Goal: Information Seeking & Learning: Understand process/instructions

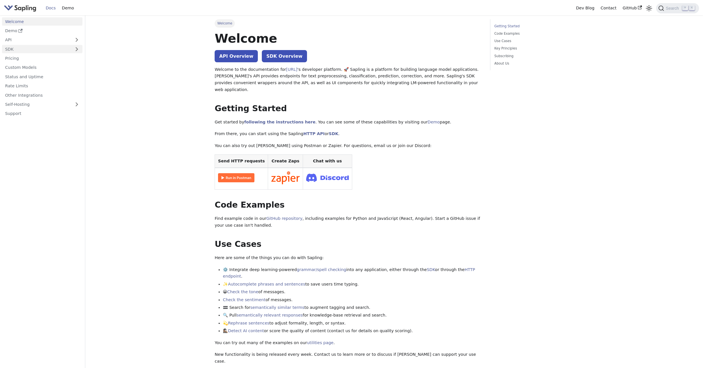
click at [35, 53] on link "SDK" at bounding box center [36, 49] width 69 height 8
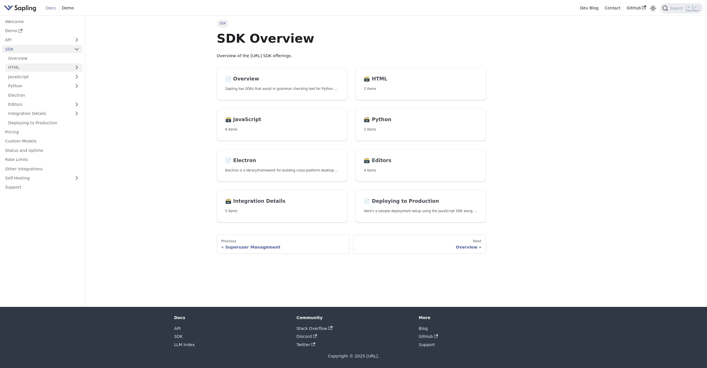
click at [45, 65] on link "HTML" at bounding box center [43, 67] width 77 height 8
click at [46, 75] on link "HTML Quickstart" at bounding box center [45, 77] width 74 height 8
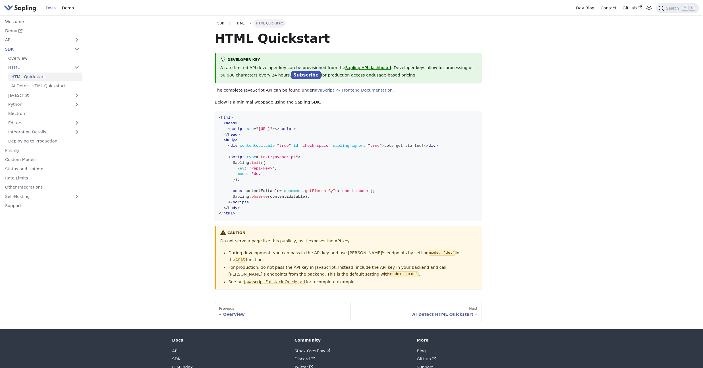
click at [283, 279] on link "Javascript Fullstack Quickstart" at bounding box center [275, 281] width 62 height 5
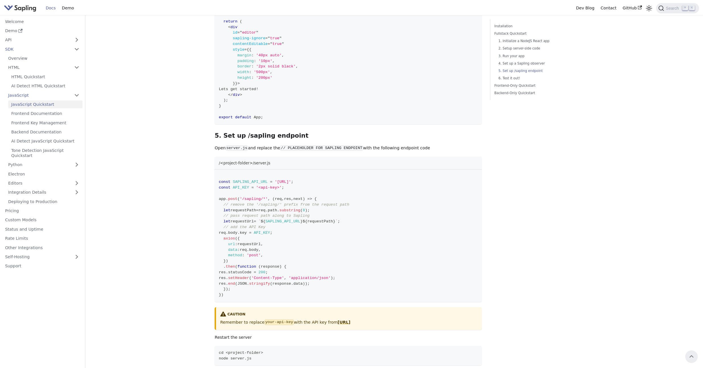
scroll to position [683, 0]
click at [293, 185] on span "const SAPLING_API_URL = '[URL]' ;" at bounding box center [256, 183] width 74 height 4
click at [291, 185] on span "'[URL]'" at bounding box center [283, 183] width 16 height 4
drag, startPoint x: 331, startPoint y: 184, endPoint x: 276, endPoint y: 185, distance: 54.6
click at [276, 185] on span "'[URL]'" at bounding box center [283, 183] width 16 height 4
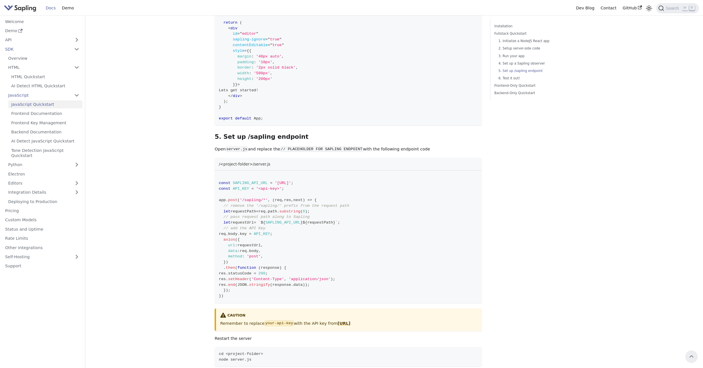
copy span "'[URL]'"
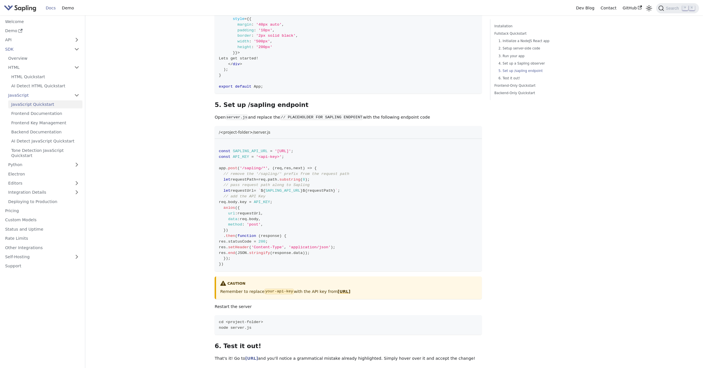
scroll to position [749, 0]
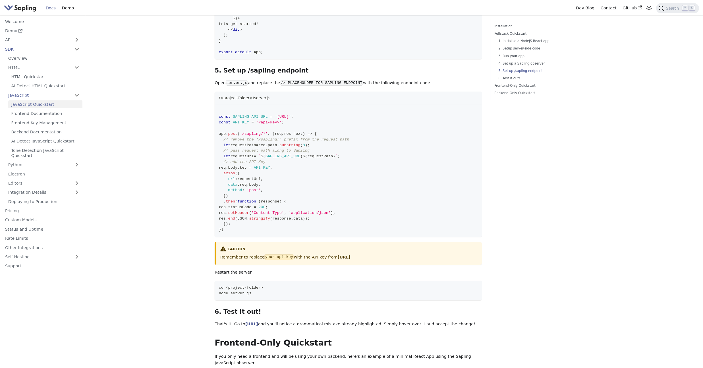
click at [55, 162] on link "Python" at bounding box center [43, 165] width 77 height 8
click at [53, 172] on link "Python Quickstart" at bounding box center [45, 174] width 74 height 8
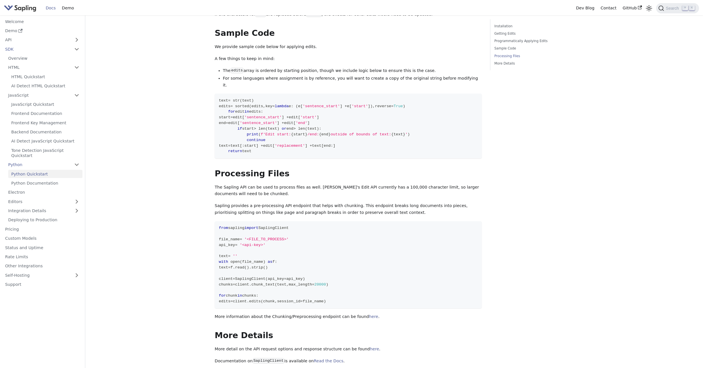
scroll to position [656, 0]
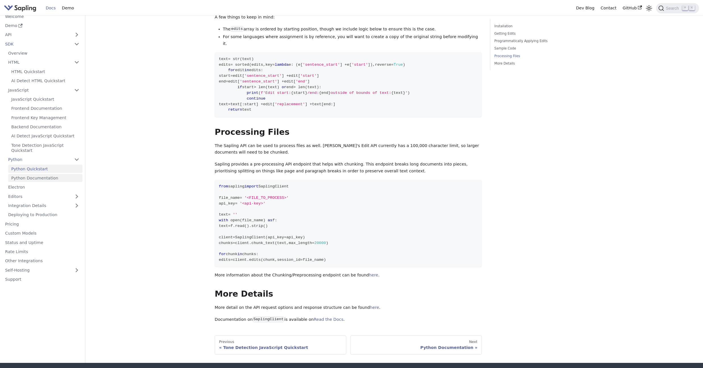
click at [41, 174] on link "Python Documentation" at bounding box center [45, 178] width 74 height 8
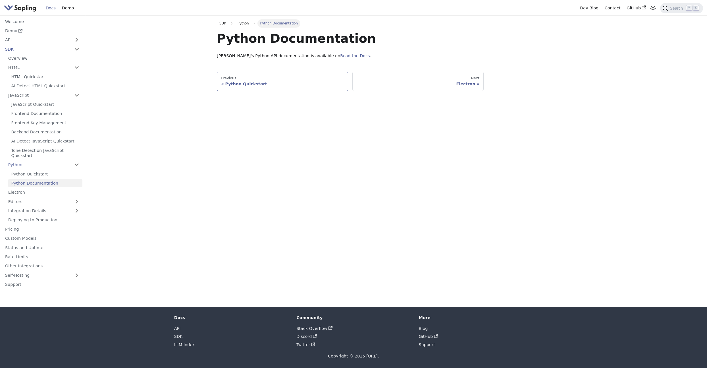
click at [251, 85] on div "Python Quickstart" at bounding box center [282, 83] width 123 height 5
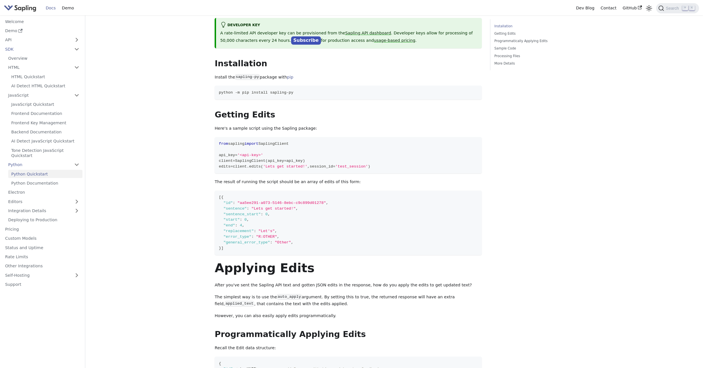
scroll to position [5, 0]
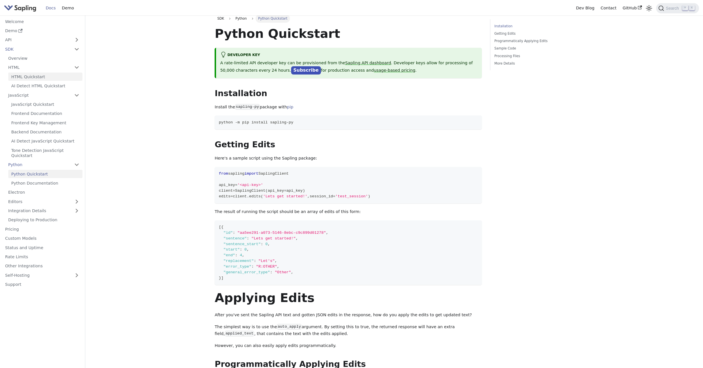
click at [45, 80] on link "HTML Quickstart" at bounding box center [45, 77] width 74 height 8
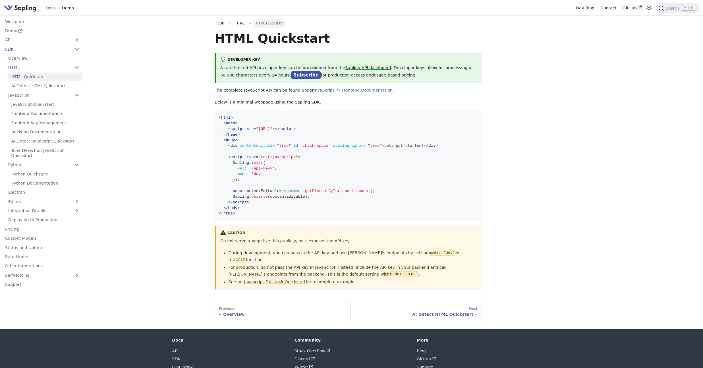
click at [267, 279] on link "Javascript Fullstack Quickstart" at bounding box center [275, 281] width 62 height 5
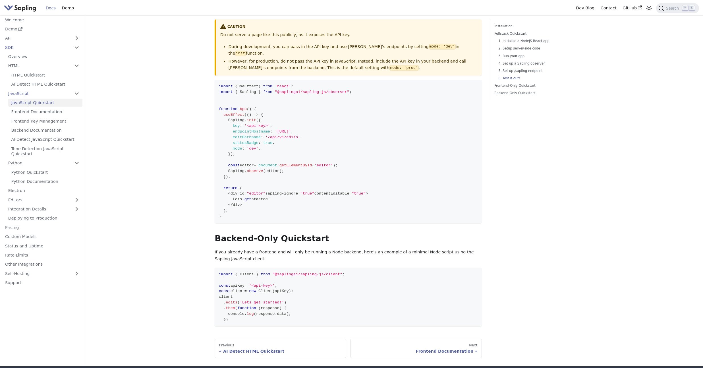
scroll to position [1144, 0]
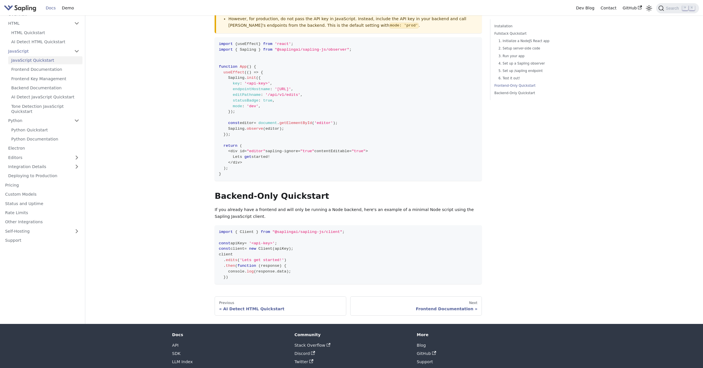
click at [61, 71] on link "Frontend Documentation" at bounding box center [45, 69] width 74 height 8
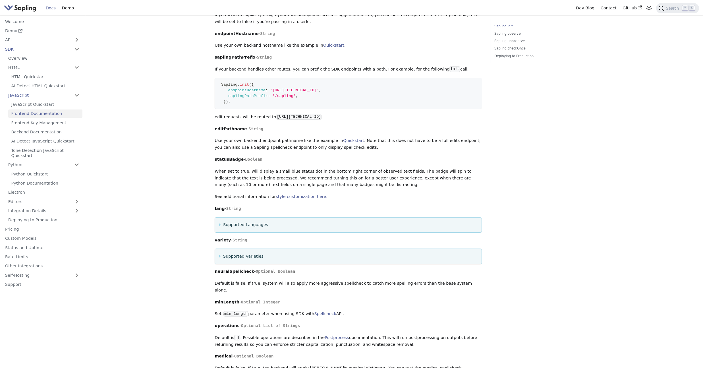
scroll to position [255, 0]
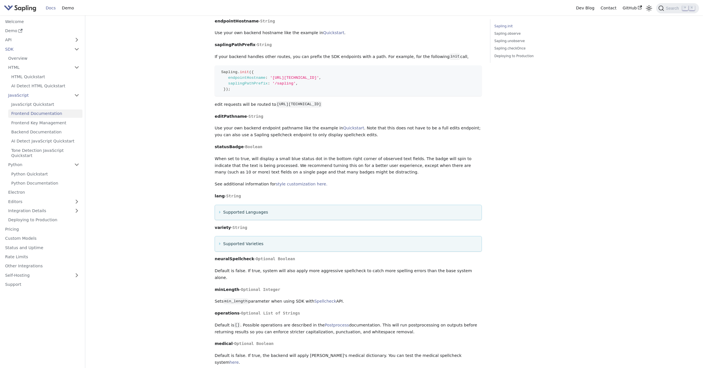
click at [218, 245] on details "Supported Varieties This option is currently available for: English, Chinese (中…" at bounding box center [348, 244] width 267 height 16
click at [219, 245] on summary "Supported Varieties" at bounding box center [348, 244] width 258 height 7
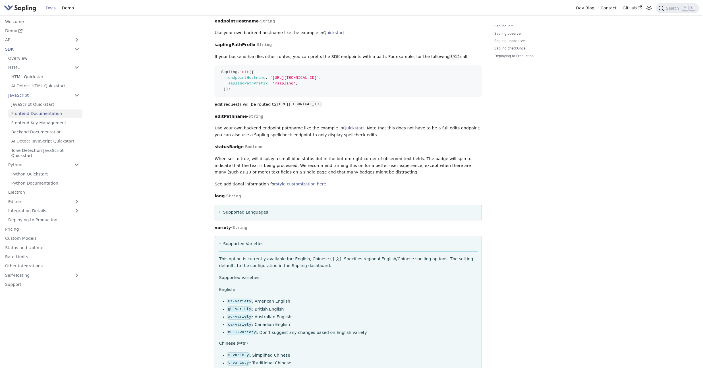
click at [219, 245] on summary "Supported Varieties" at bounding box center [348, 244] width 258 height 7
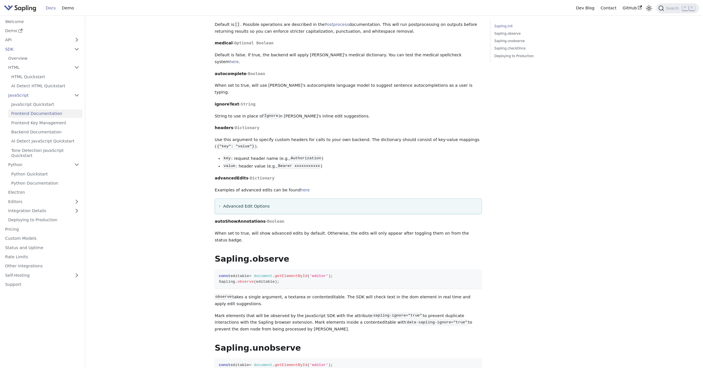
scroll to position [556, 0]
click at [219, 203] on summary "Advanced Edit Options" at bounding box center [348, 206] width 258 height 7
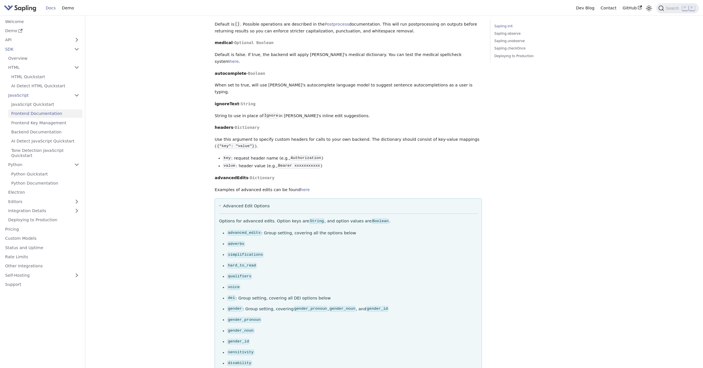
click at [219, 203] on summary "Advanced Edit Options" at bounding box center [348, 206] width 258 height 7
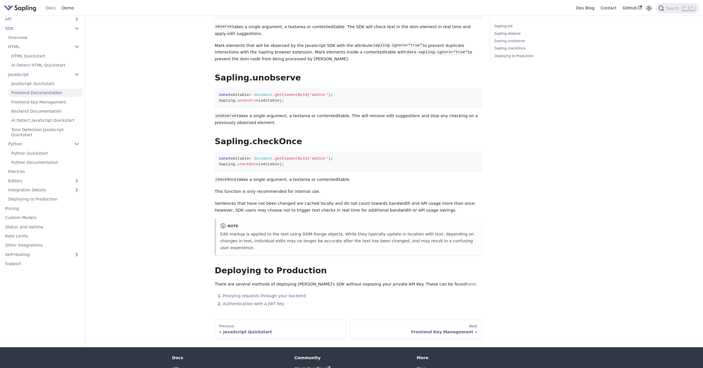
scroll to position [838, 0]
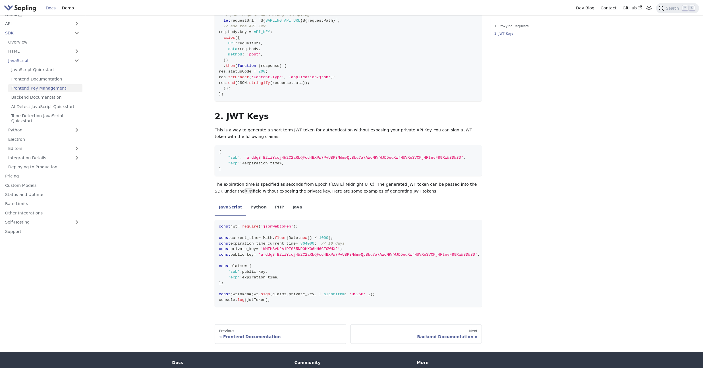
scroll to position [371, 0]
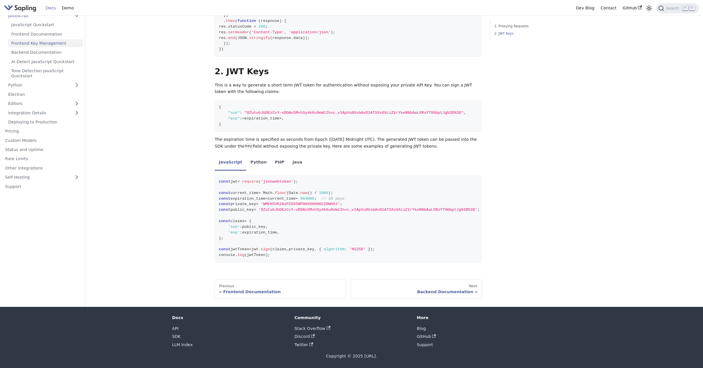
click at [253, 164] on li "Python" at bounding box center [258, 163] width 24 height 16
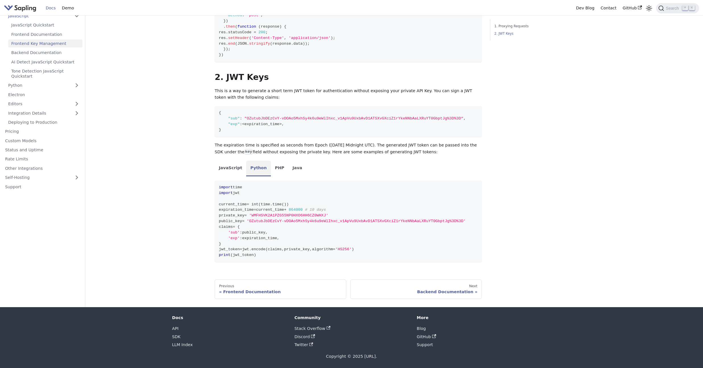
scroll to position [368, 0]
click at [275, 171] on li "PHP" at bounding box center [280, 169] width 18 height 16
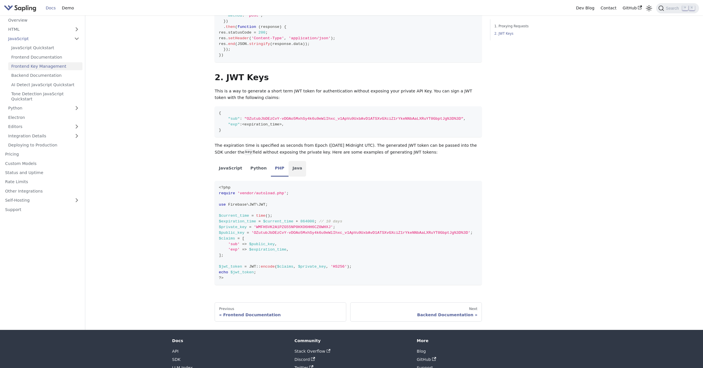
click at [289, 171] on li "Java" at bounding box center [298, 169] width 18 height 16
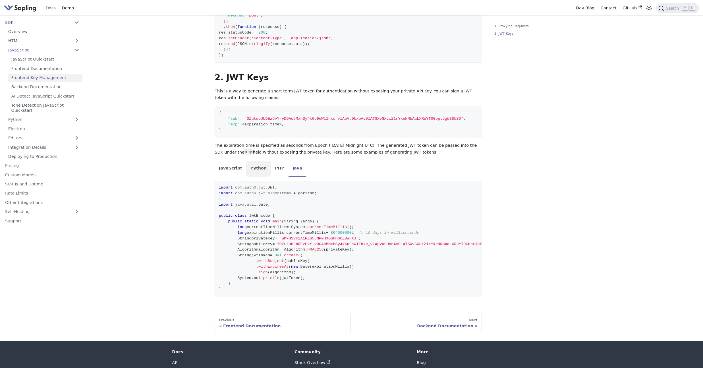
click at [263, 173] on li "Python" at bounding box center [258, 169] width 24 height 16
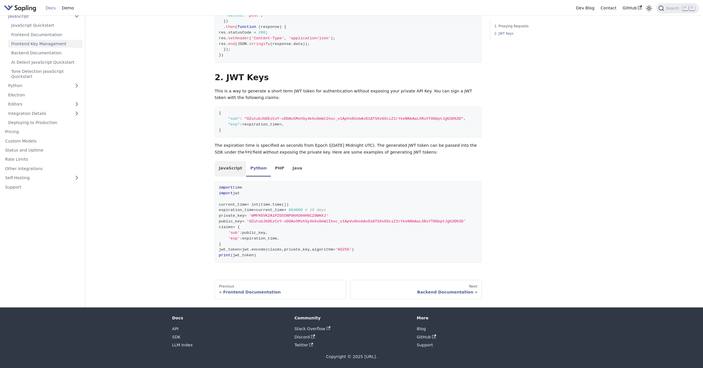
click at [230, 171] on li "JavaScript" at bounding box center [231, 169] width 32 height 16
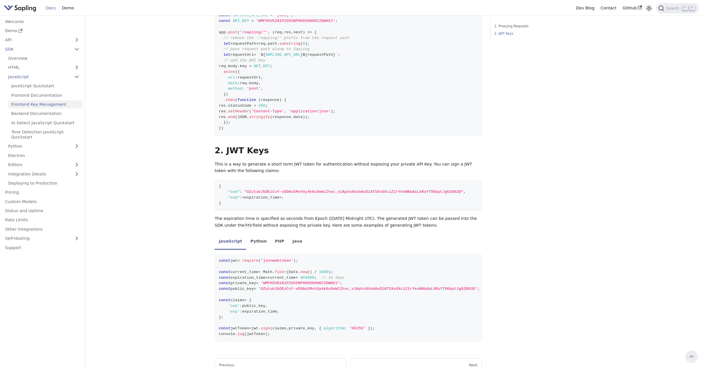
scroll to position [289, 0]
